Goal: Task Accomplishment & Management: Complete application form

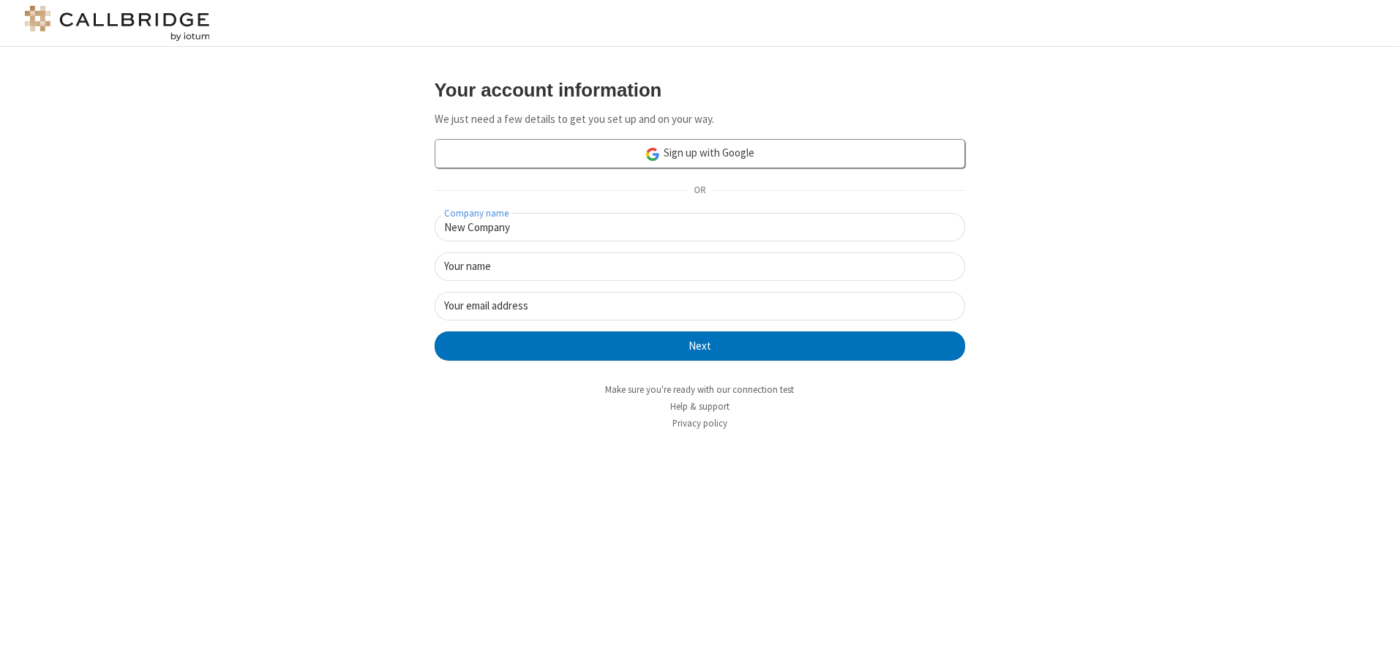
type input "New Company"
type input "New User"
type input "[EMAIL_ADDRESS][DOMAIN_NAME]"
click button "Next" at bounding box center [700, 345] width 531 height 29
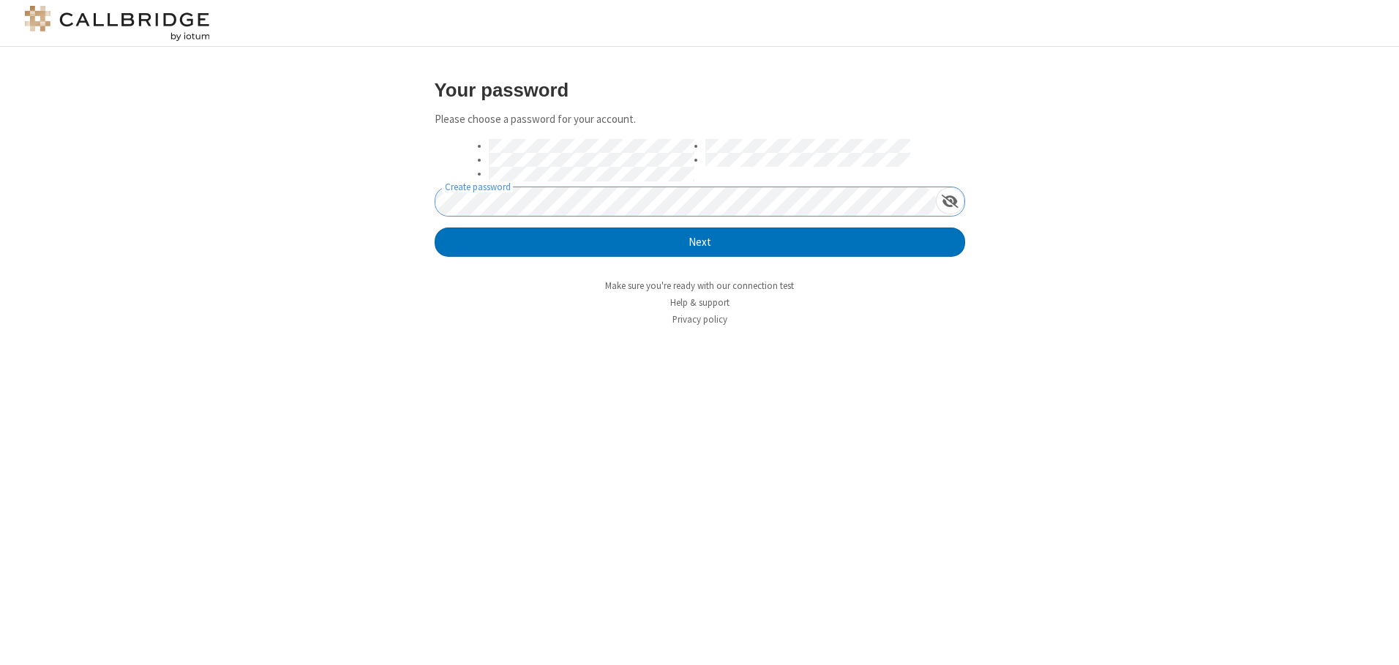
click at [435, 228] on button "Next" at bounding box center [700, 242] width 531 height 29
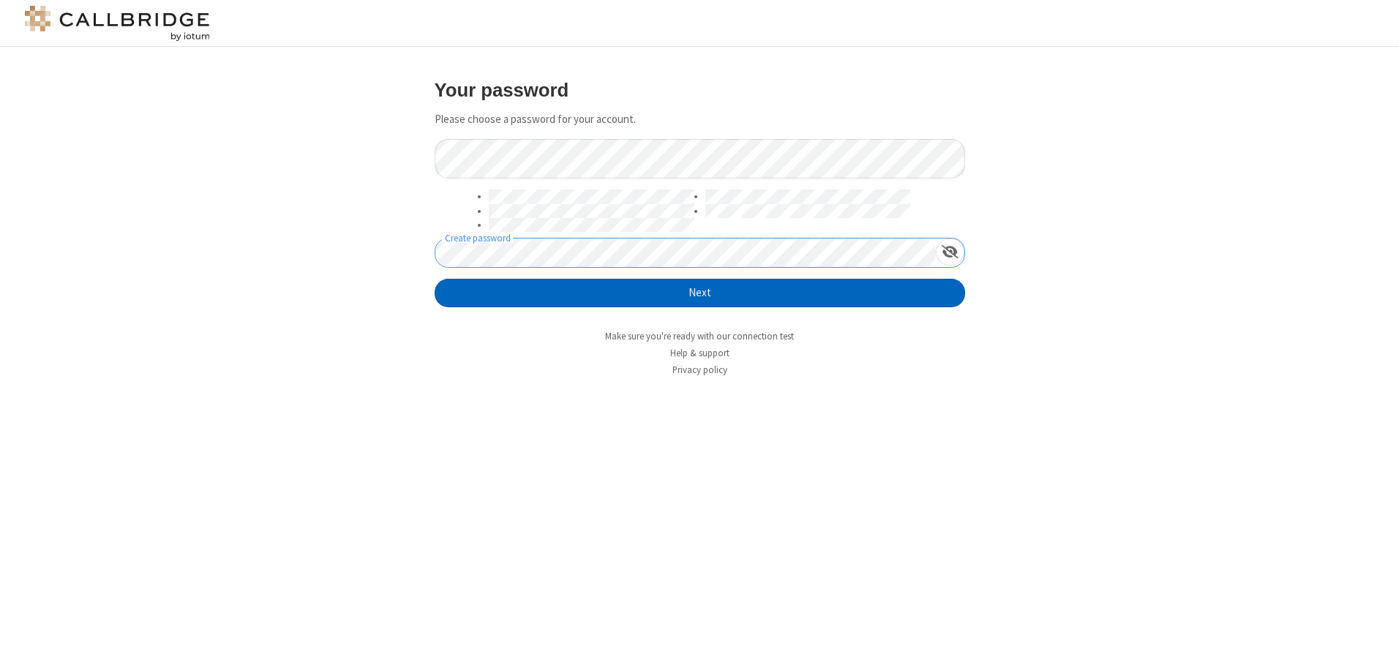
click at [700, 293] on button "Next" at bounding box center [700, 293] width 531 height 29
